Goal: Task Accomplishment & Management: Manage account settings

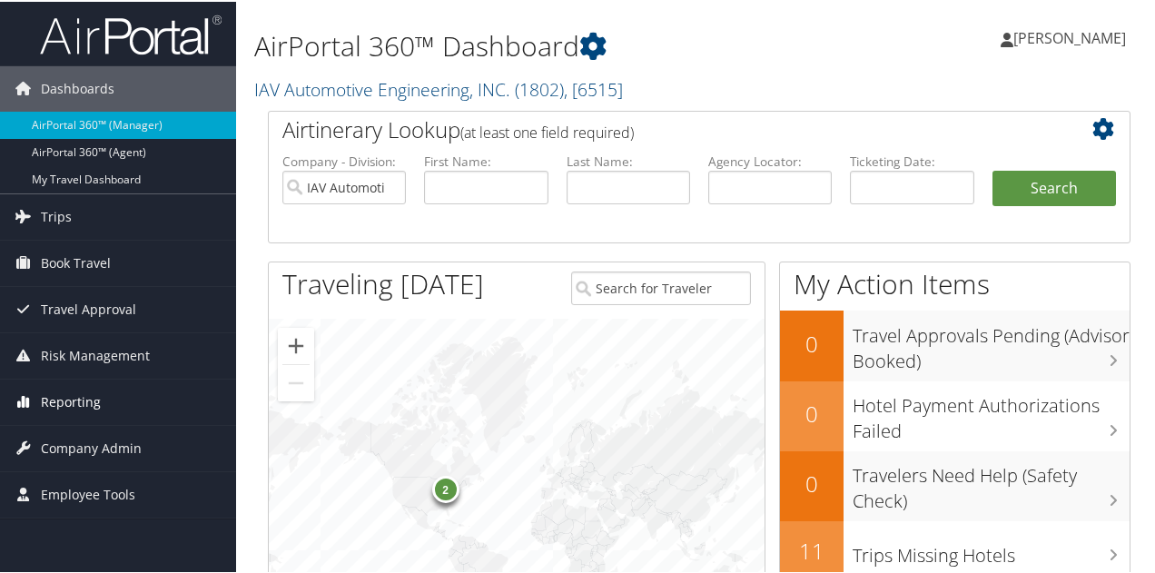
click at [74, 398] on span "Reporting" at bounding box center [71, 400] width 60 height 45
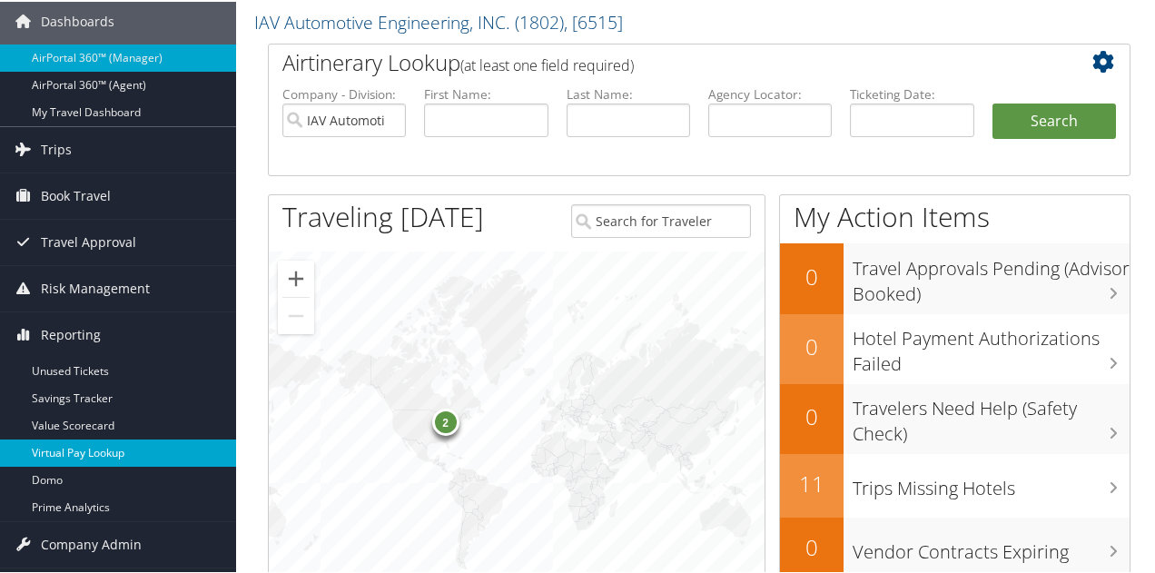
scroll to position [182, 0]
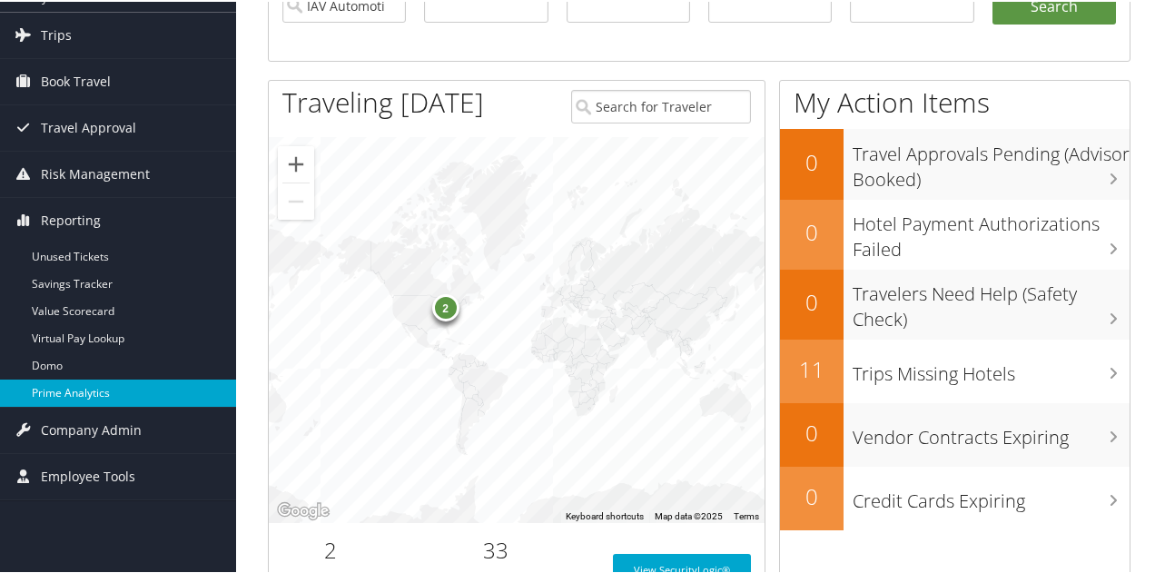
click at [66, 394] on link "Prime Analytics" at bounding box center [118, 391] width 236 height 27
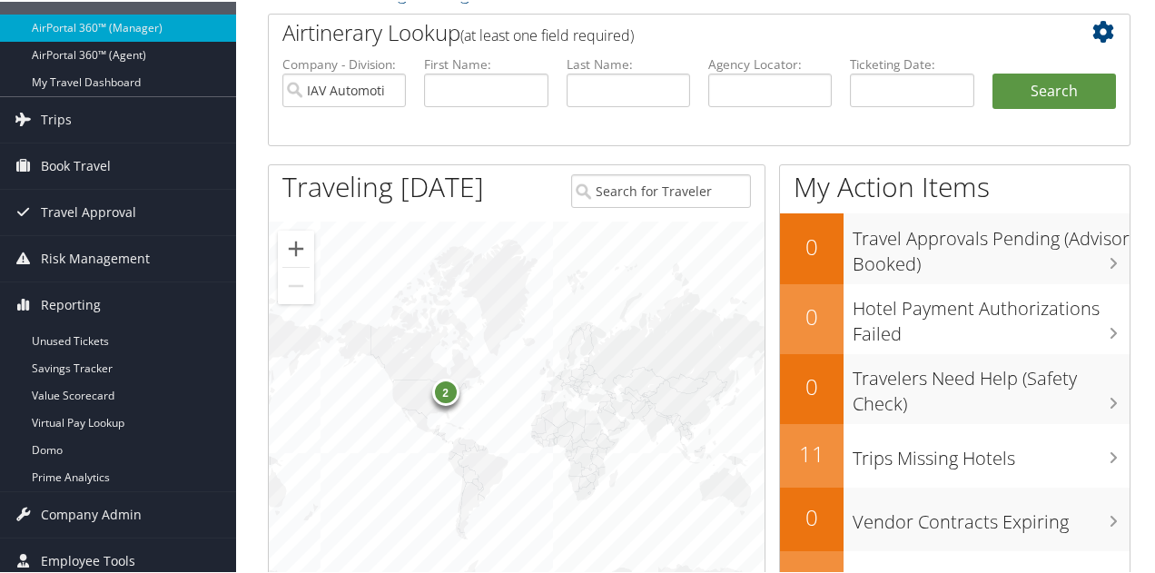
scroll to position [0, 0]
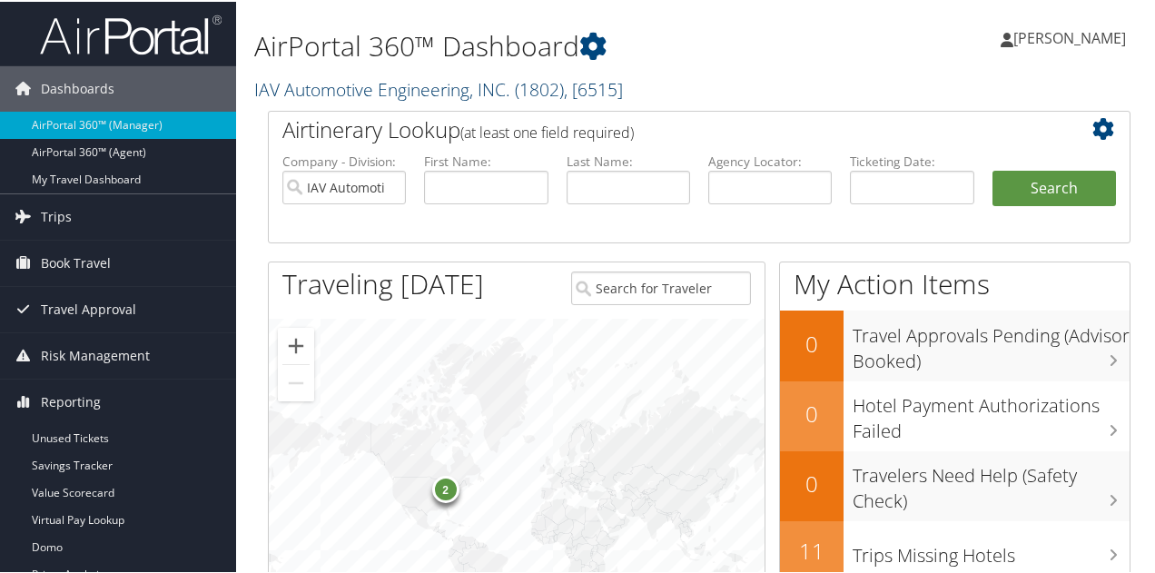
click at [320, 92] on link "IAV Automotive Engineering, INC. ( 1802 ) , [ 6515 ]" at bounding box center [438, 87] width 369 height 25
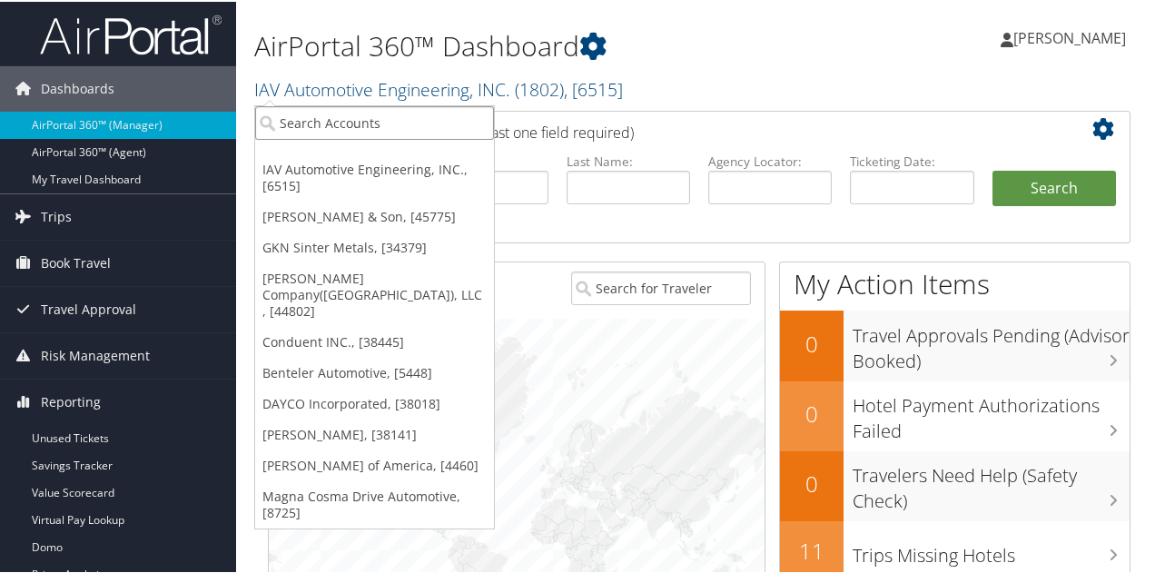
click at [312, 123] on input "search" at bounding box center [374, 121] width 239 height 34
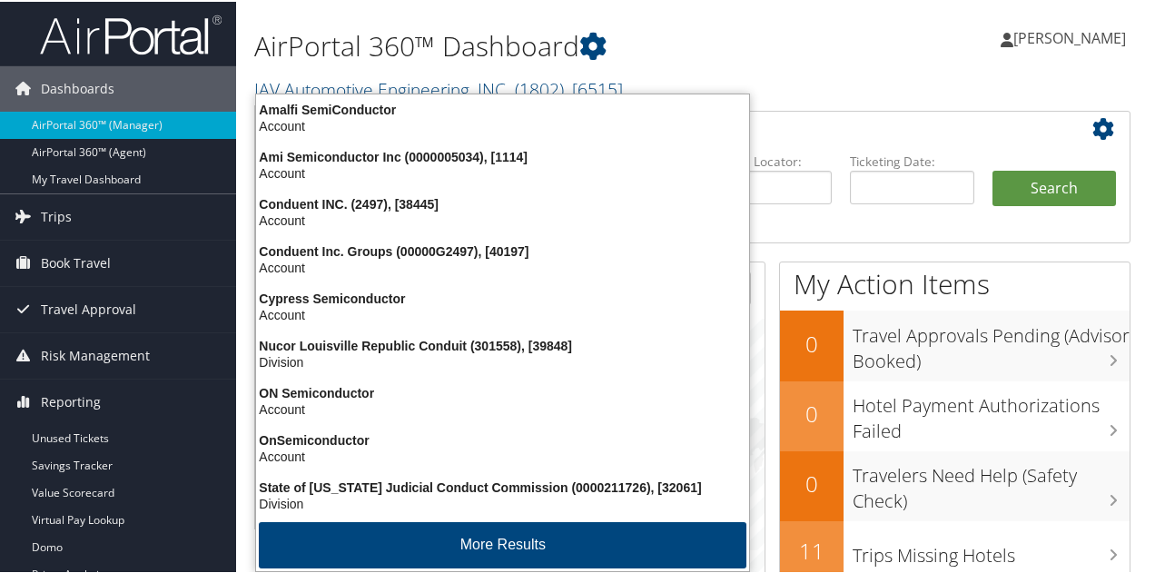
type input "conduent"
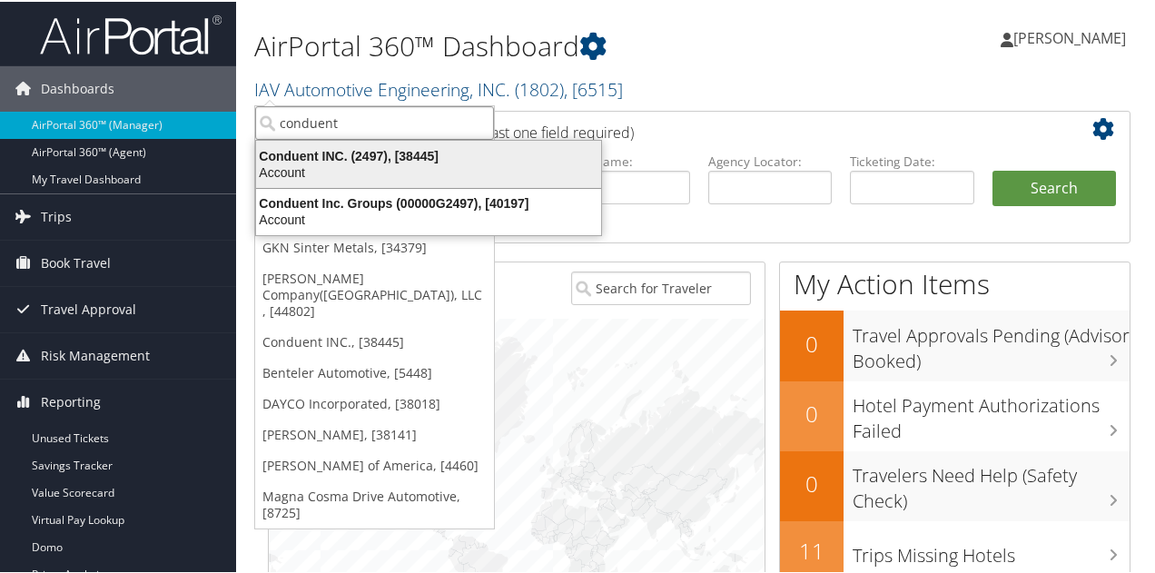
click at [333, 162] on div "Account" at bounding box center [428, 170] width 367 height 16
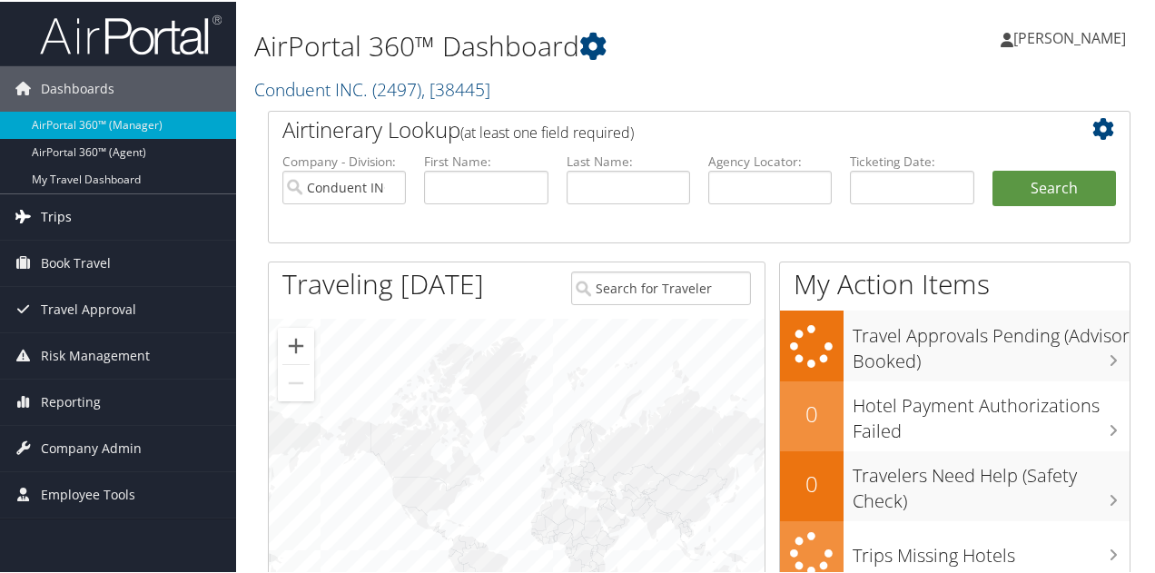
click at [54, 215] on span "Trips" at bounding box center [56, 214] width 31 height 45
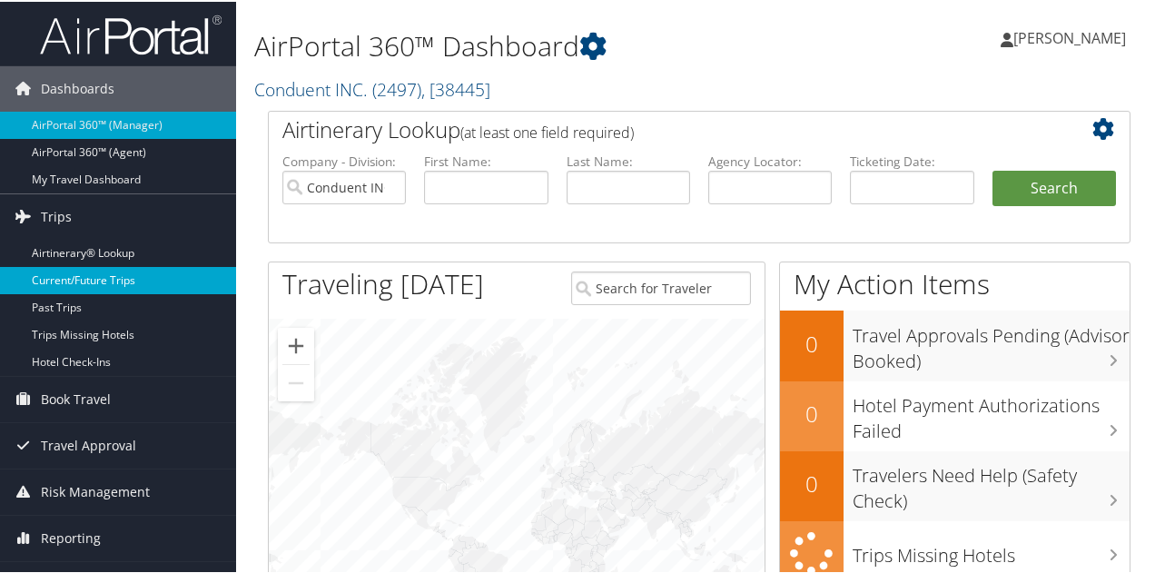
click at [80, 279] on link "Current/Future Trips" at bounding box center [118, 278] width 236 height 27
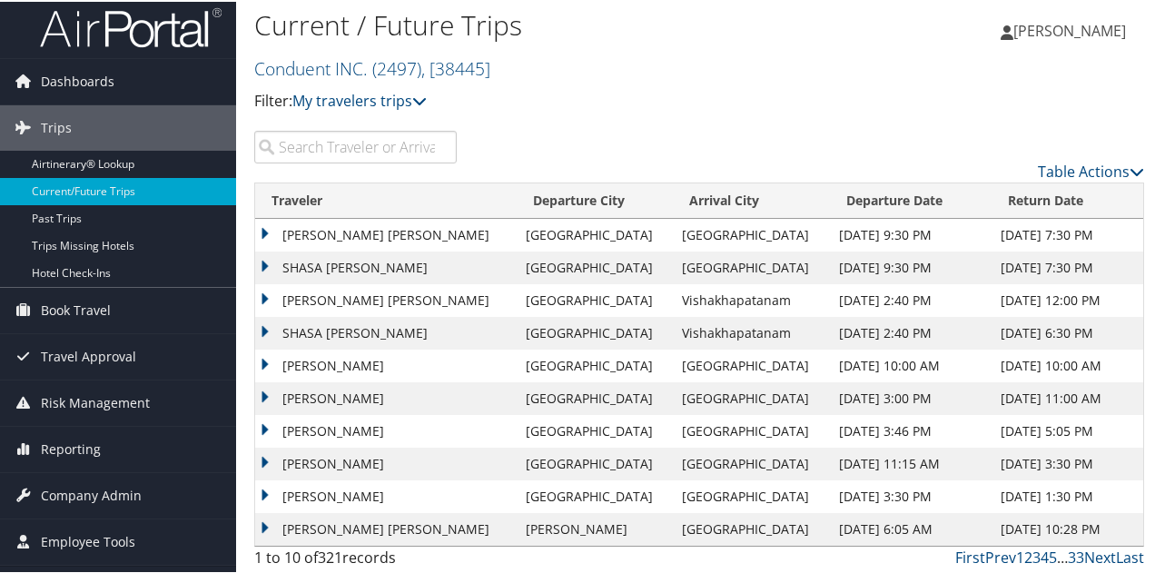
scroll to position [9, 0]
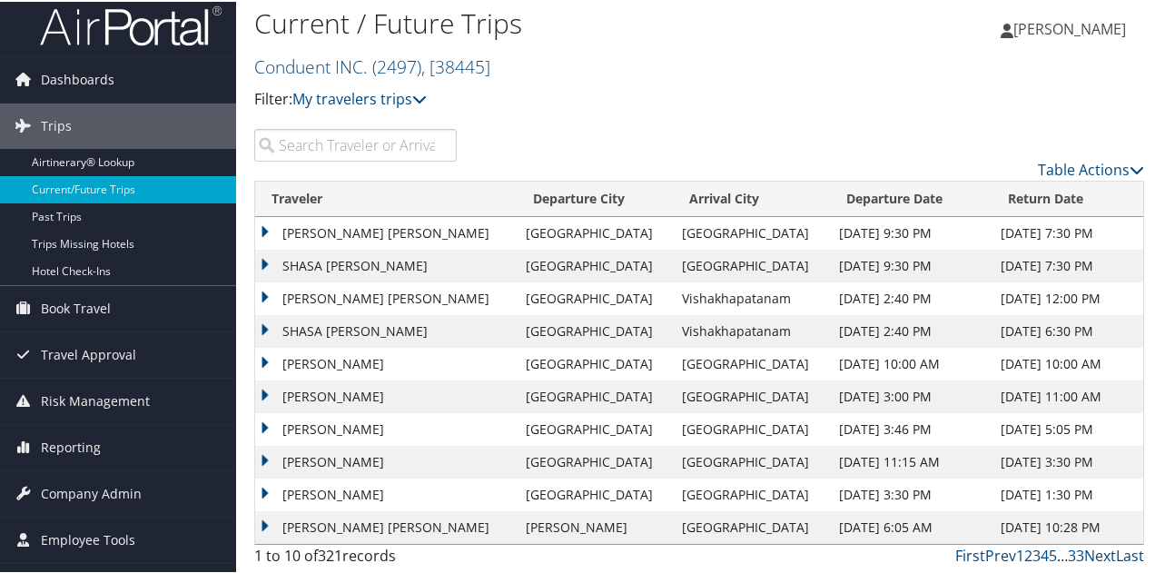
click at [263, 229] on td "[PERSON_NAME] [PERSON_NAME]" at bounding box center [385, 231] width 261 height 33
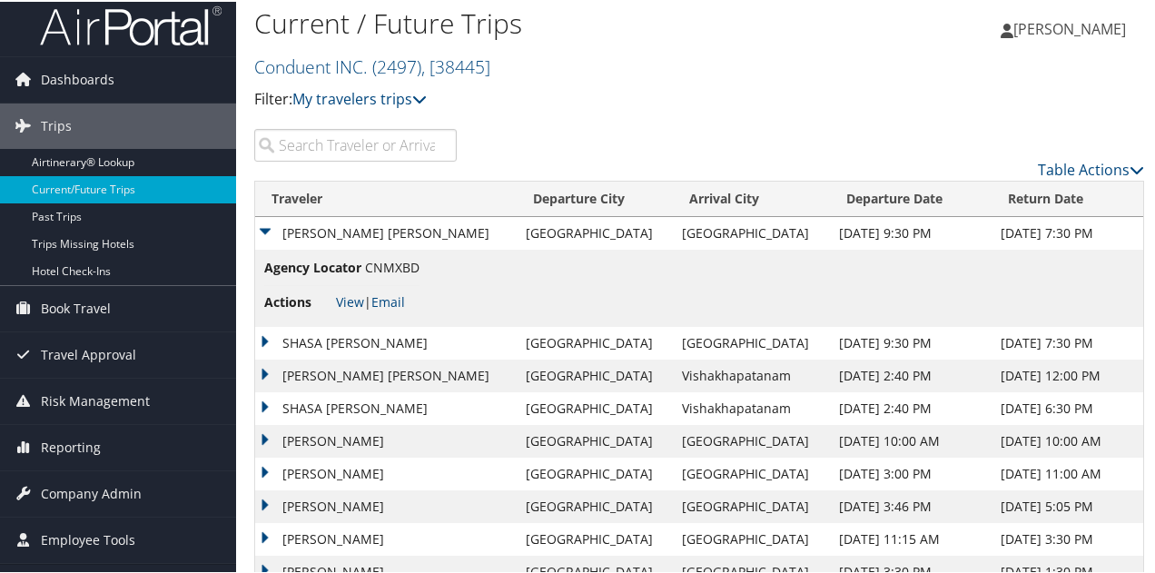
click at [554, 93] on p "Filter: My travelers trips" at bounding box center [550, 98] width 593 height 24
click at [264, 232] on td "[PERSON_NAME] [PERSON_NAME]" at bounding box center [385, 231] width 261 height 33
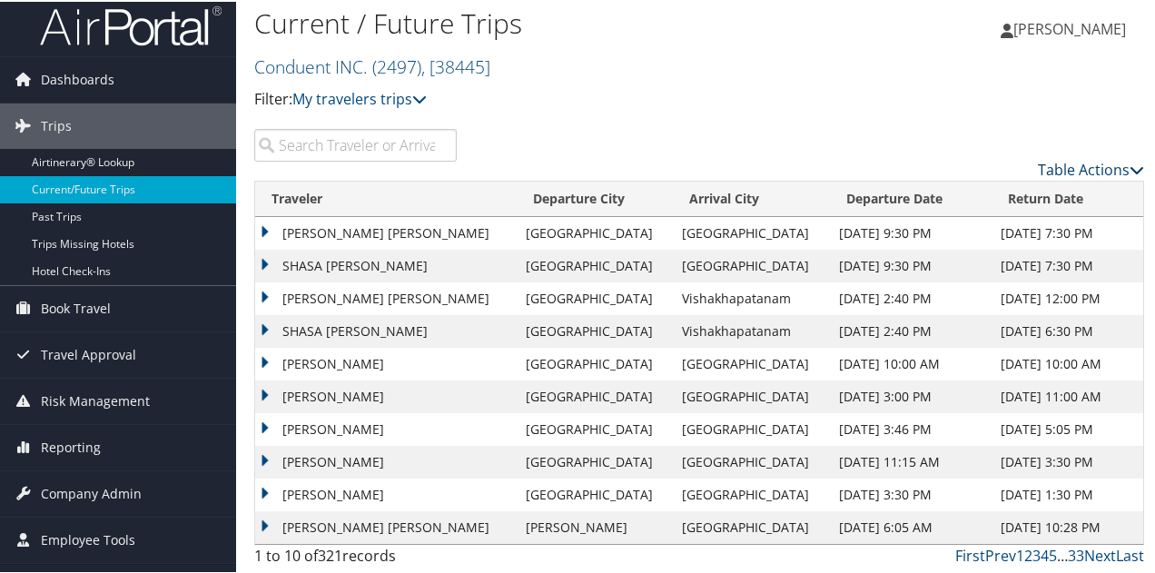
click at [1048, 167] on link "Table Actions" at bounding box center [1091, 168] width 106 height 20
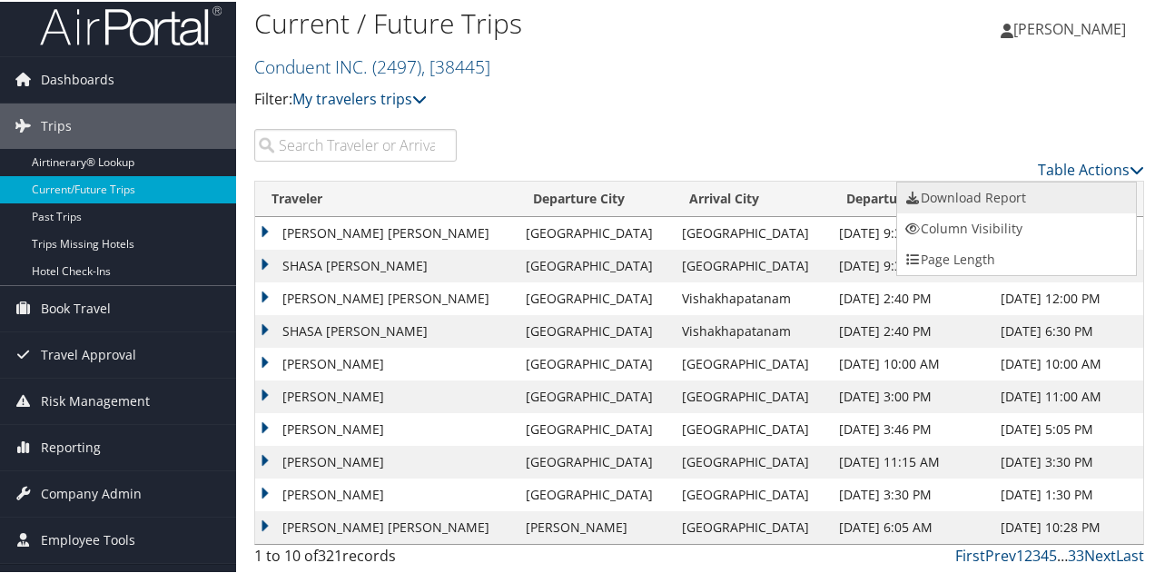
click at [965, 197] on link "Download Report" at bounding box center [1016, 196] width 239 height 31
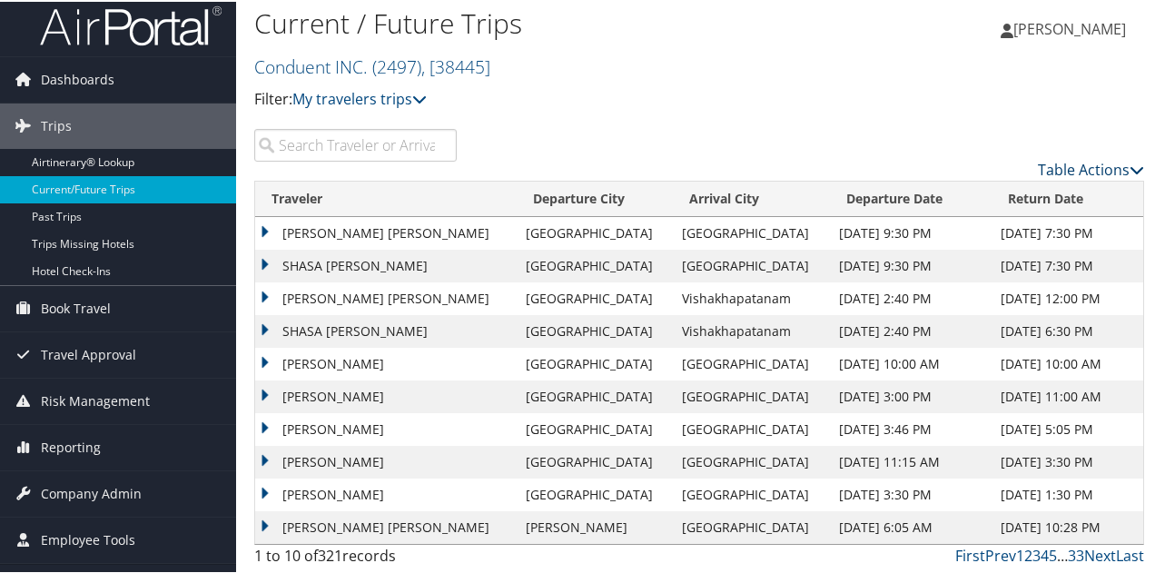
click at [1060, 167] on link "Table Actions" at bounding box center [1091, 168] width 106 height 20
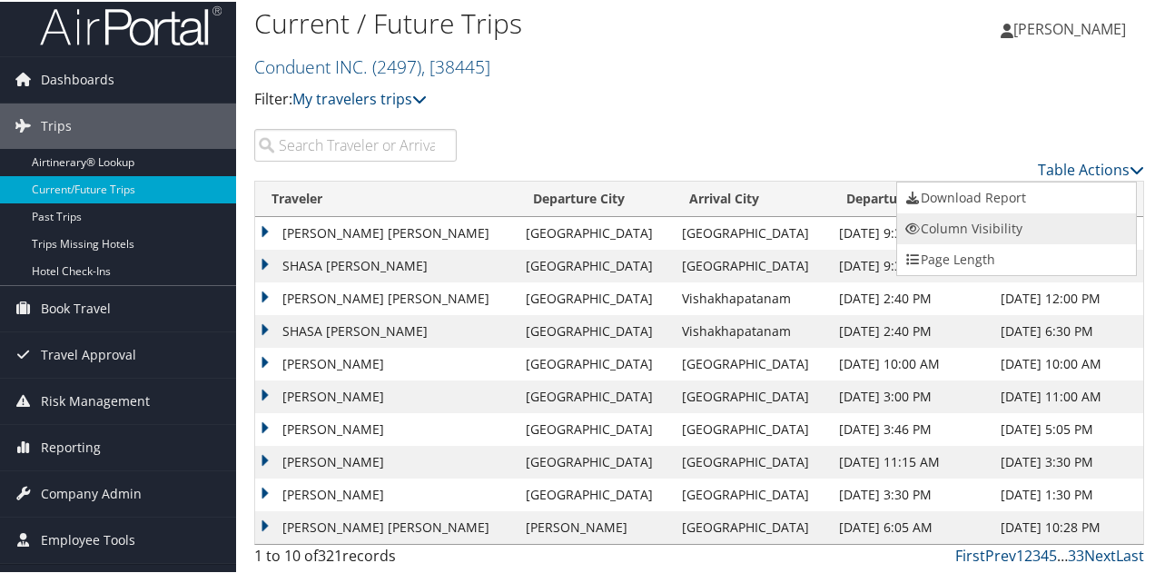
click at [975, 222] on link "Column Visibility" at bounding box center [1016, 227] width 239 height 31
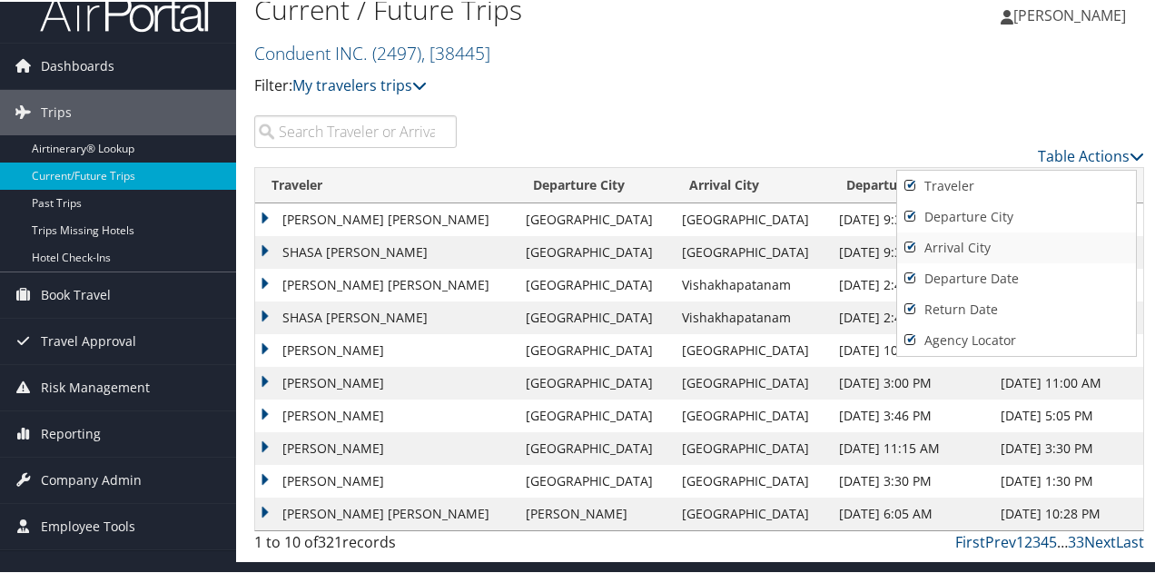
scroll to position [31, 0]
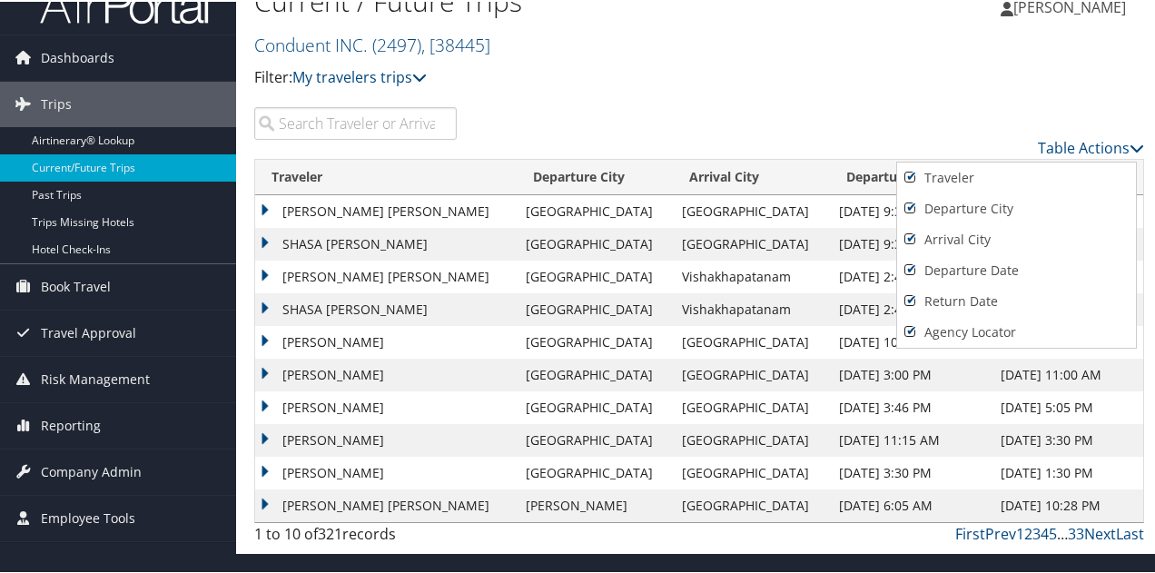
click at [1038, 144] on div at bounding box center [581, 286] width 1162 height 573
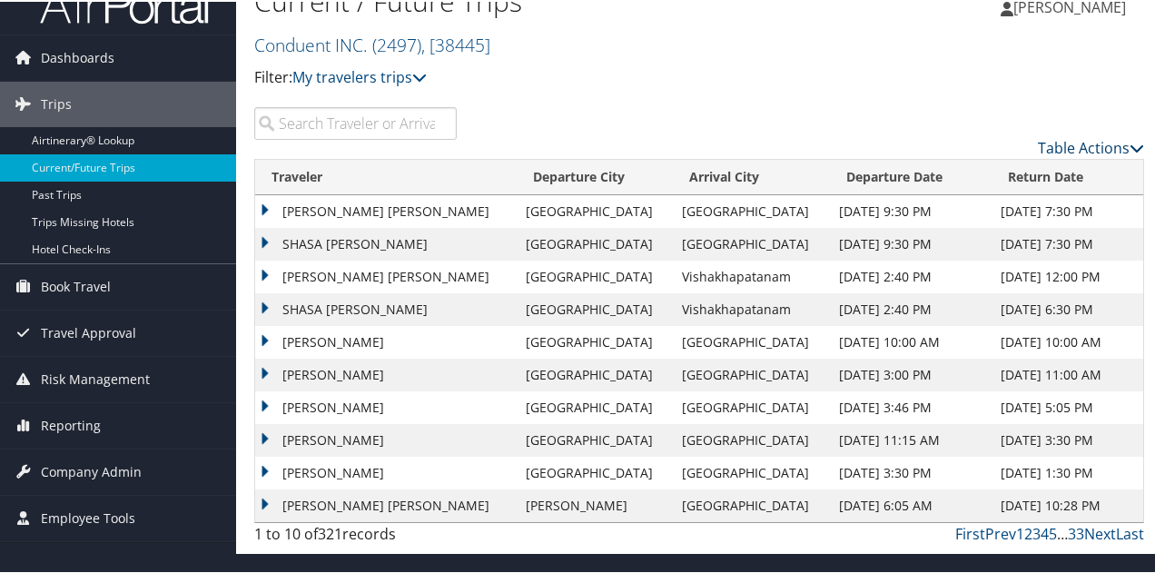
click at [1038, 144] on link "Table Actions" at bounding box center [1091, 146] width 106 height 20
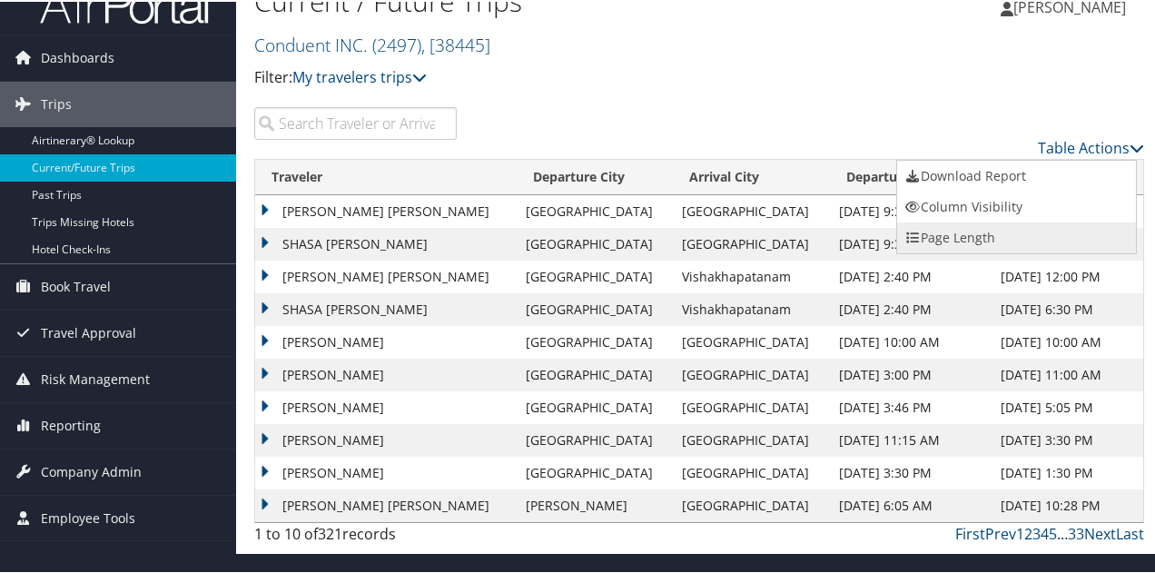
click at [959, 239] on link "Page Length" at bounding box center [1016, 236] width 239 height 31
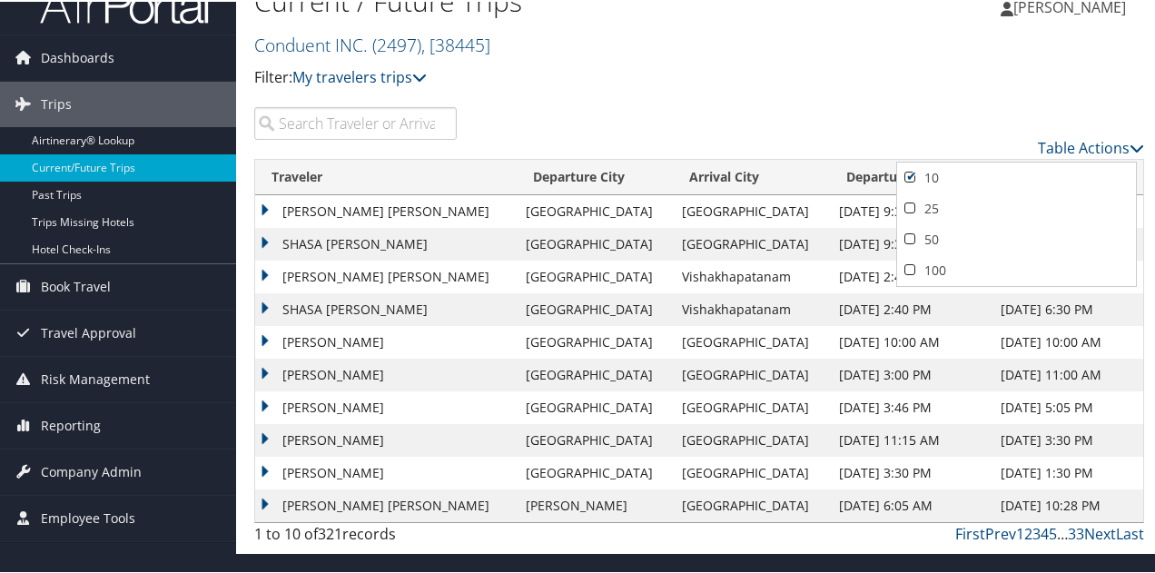
click at [886, 131] on div at bounding box center [581, 286] width 1162 height 573
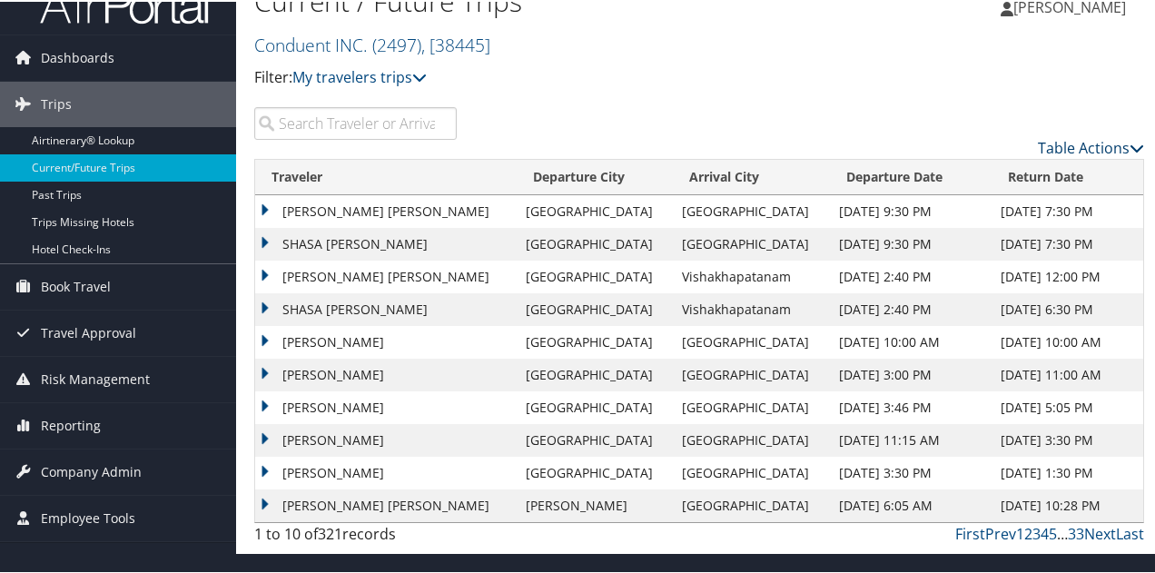
click at [1050, 143] on link "Table Actions" at bounding box center [1091, 146] width 106 height 20
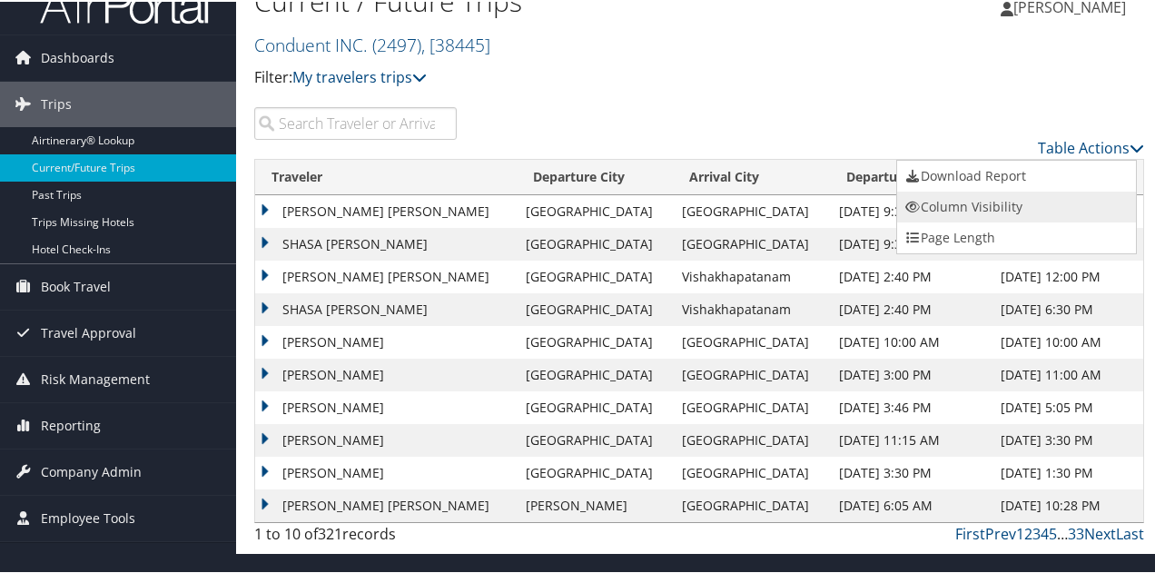
click at [992, 198] on link "Column Visibility" at bounding box center [1016, 205] width 239 height 31
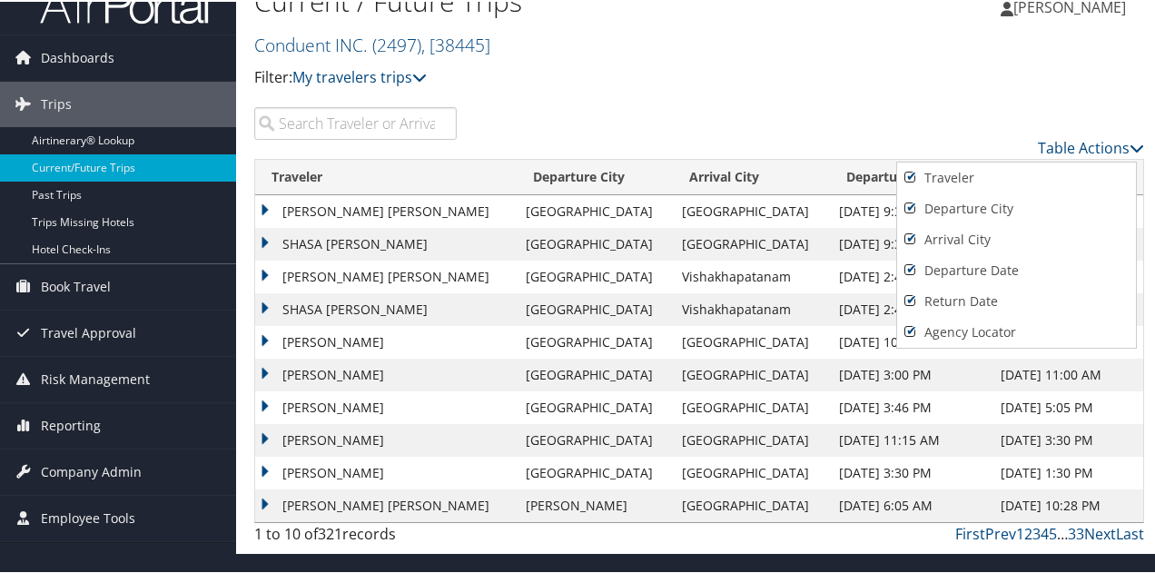
click at [648, 86] on div at bounding box center [581, 286] width 1162 height 573
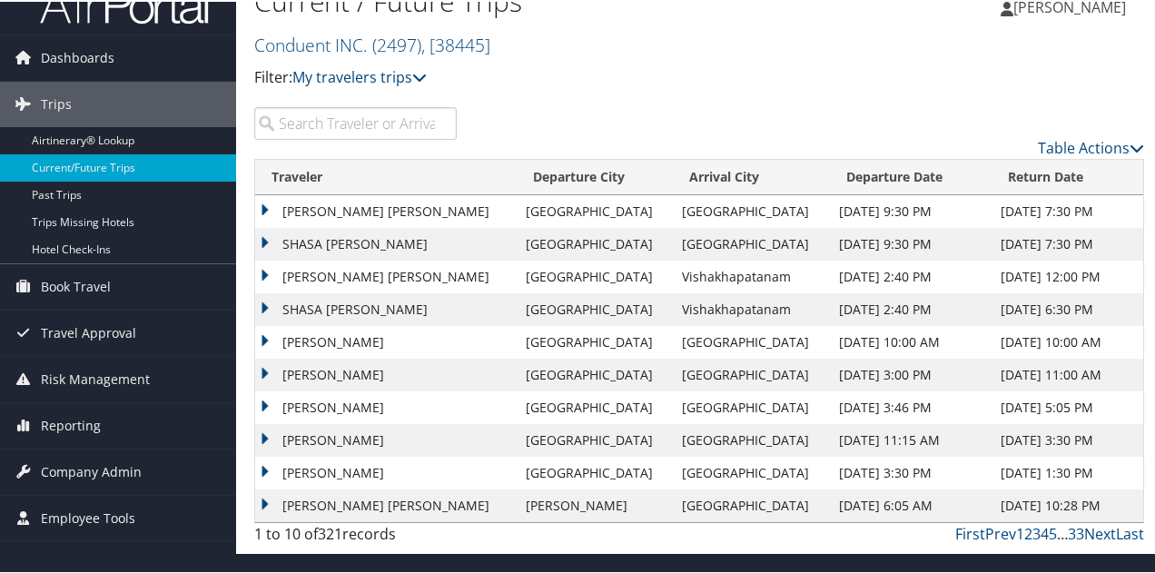
click at [342, 119] on input "search" at bounding box center [355, 121] width 202 height 33
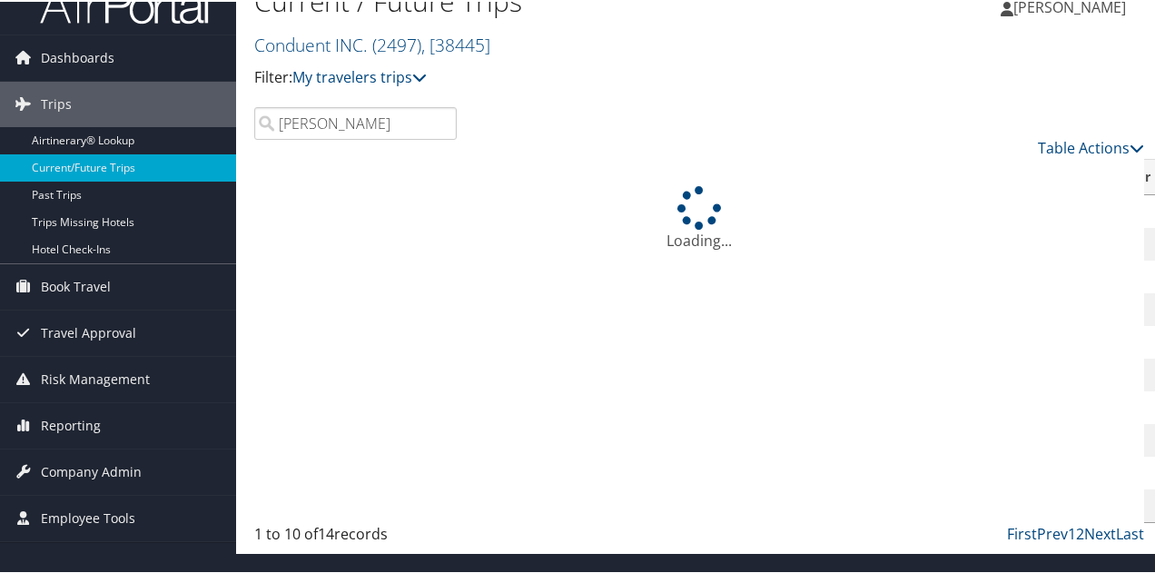
scroll to position [22, 0]
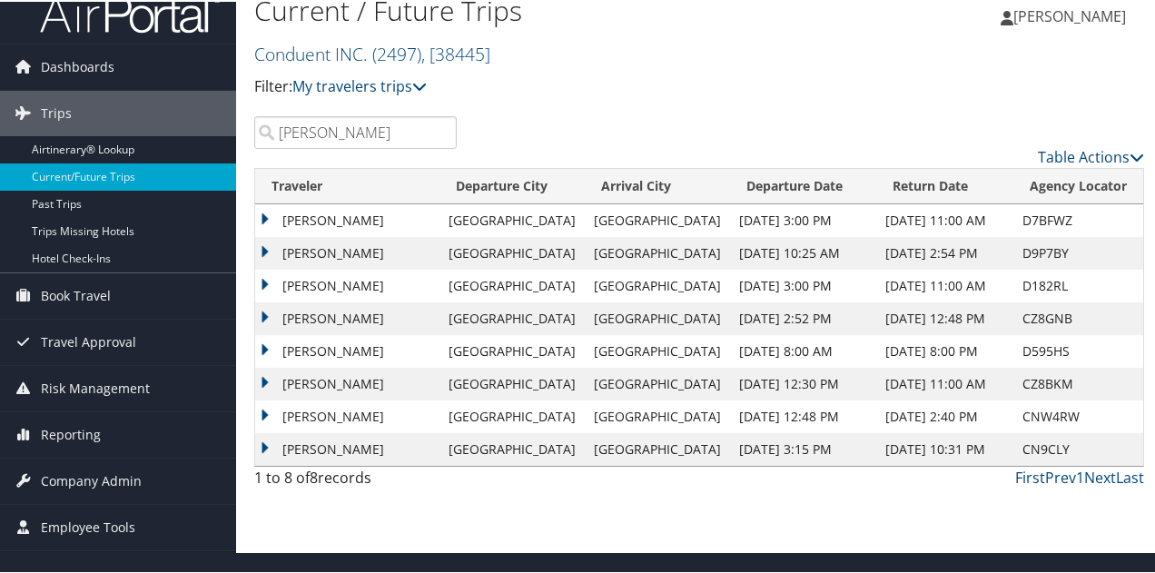
type input "[PERSON_NAME]"
